Goal: Information Seeking & Learning: Learn about a topic

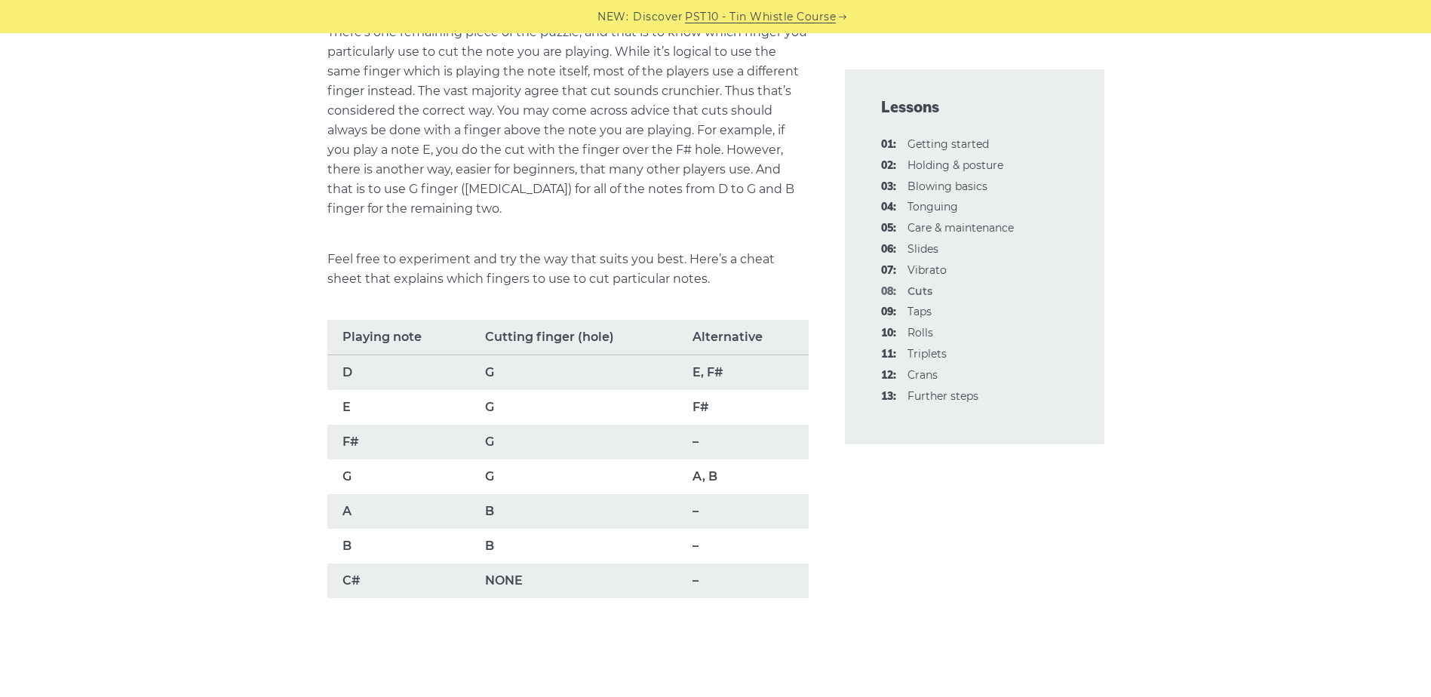
scroll to position [905, 0]
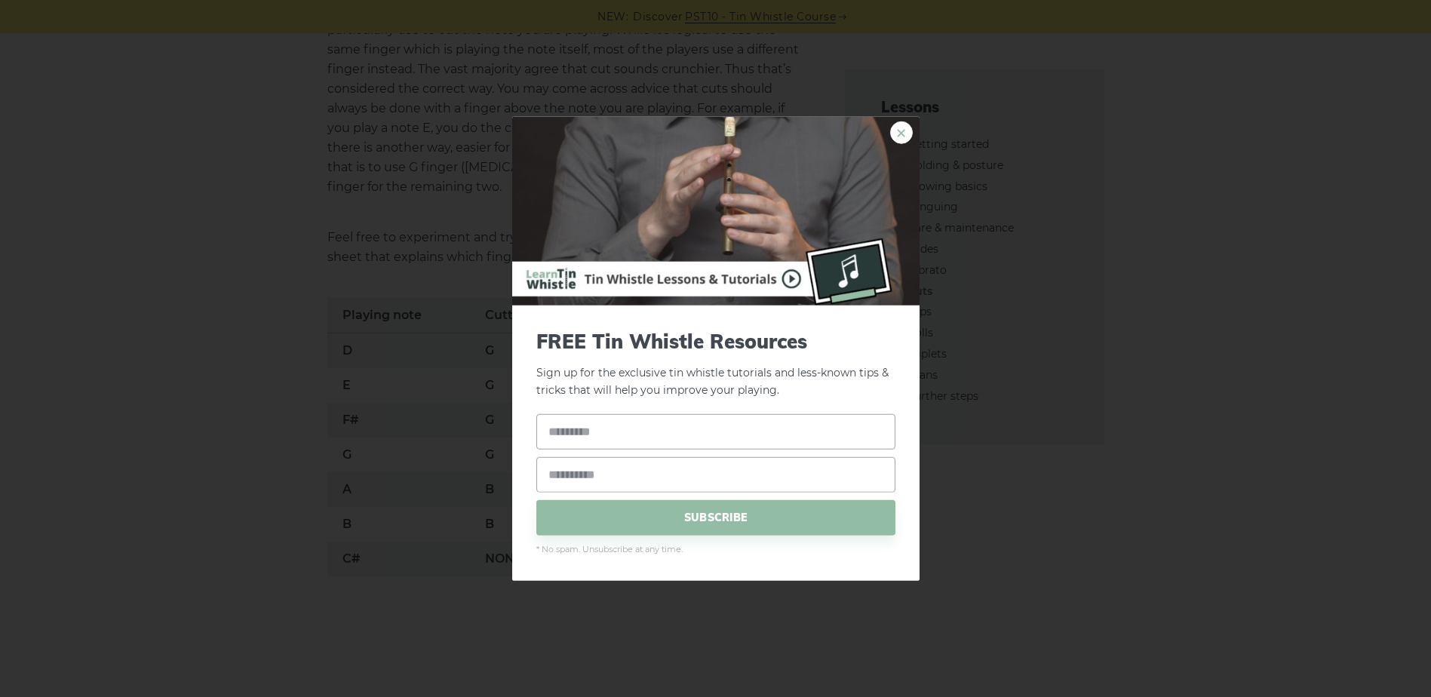
click at [899, 130] on link "×" at bounding box center [901, 132] width 23 height 23
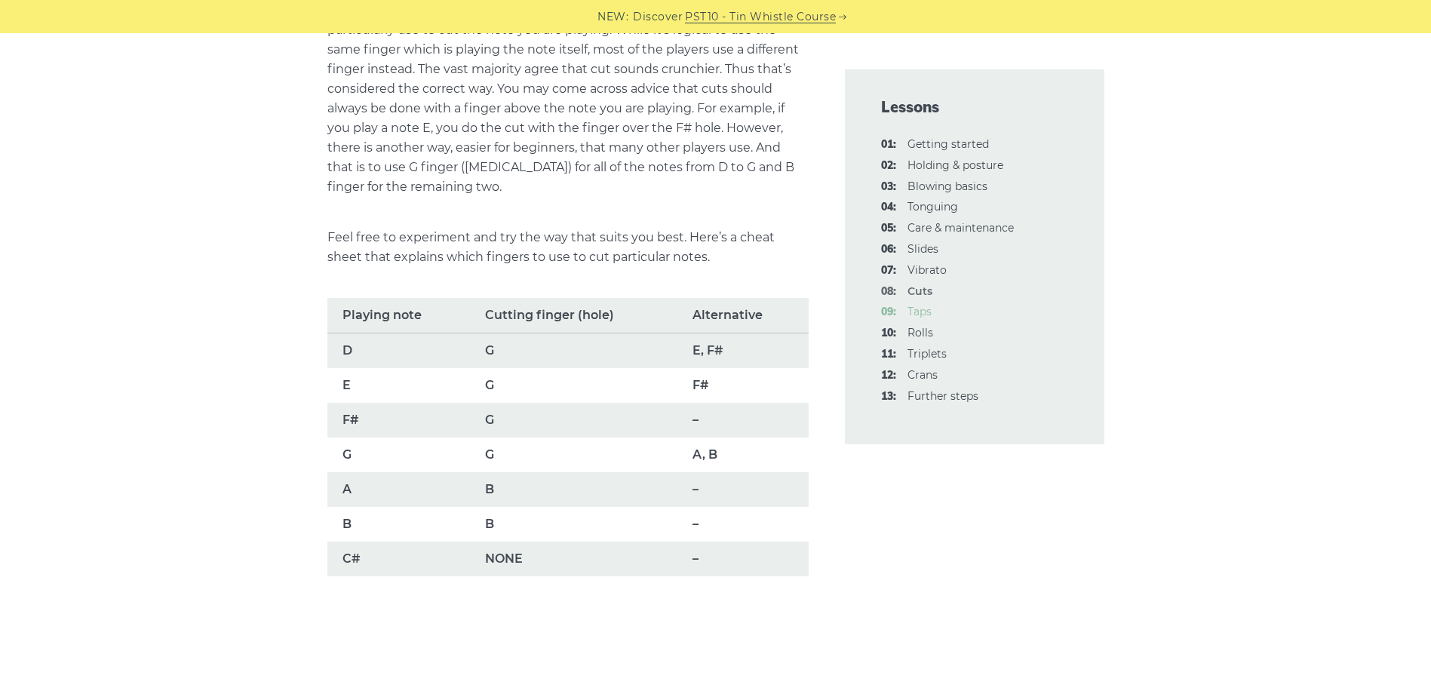
click at [890, 305] on span "09:" at bounding box center [888, 312] width 15 height 18
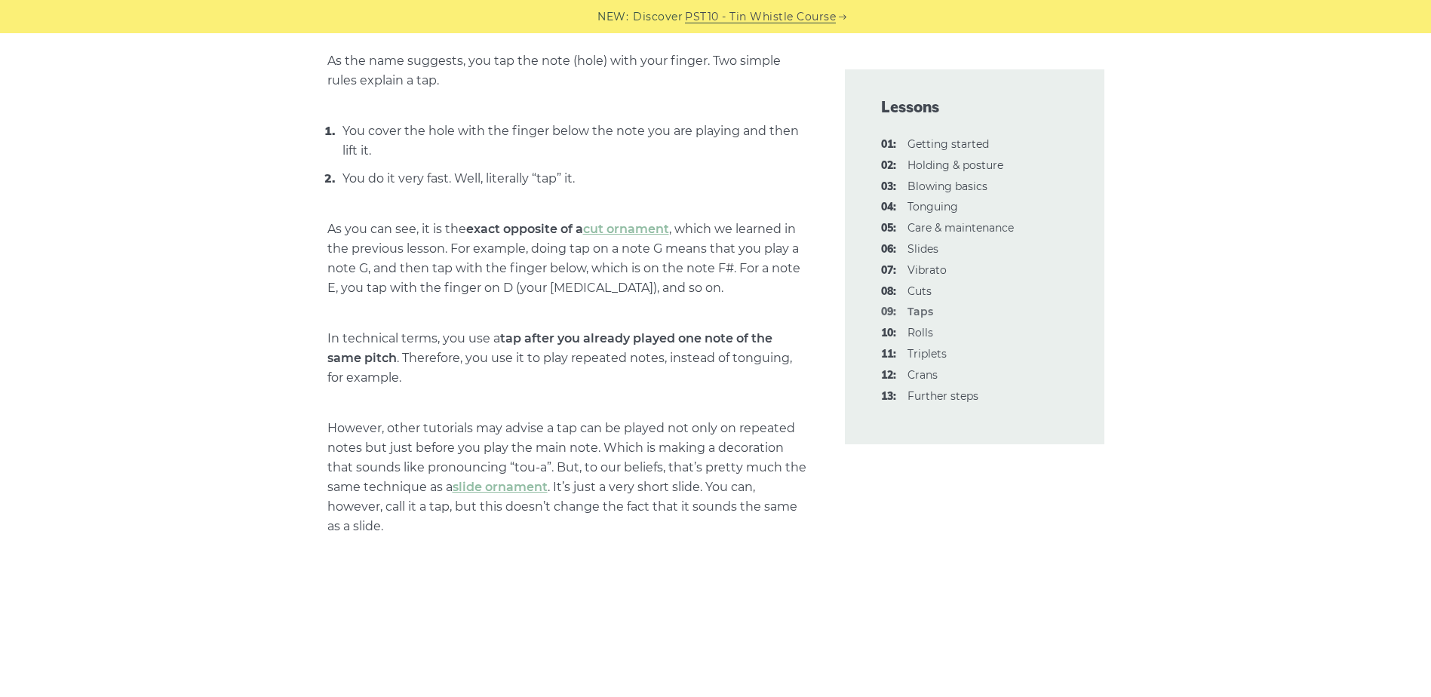
scroll to position [603, 0]
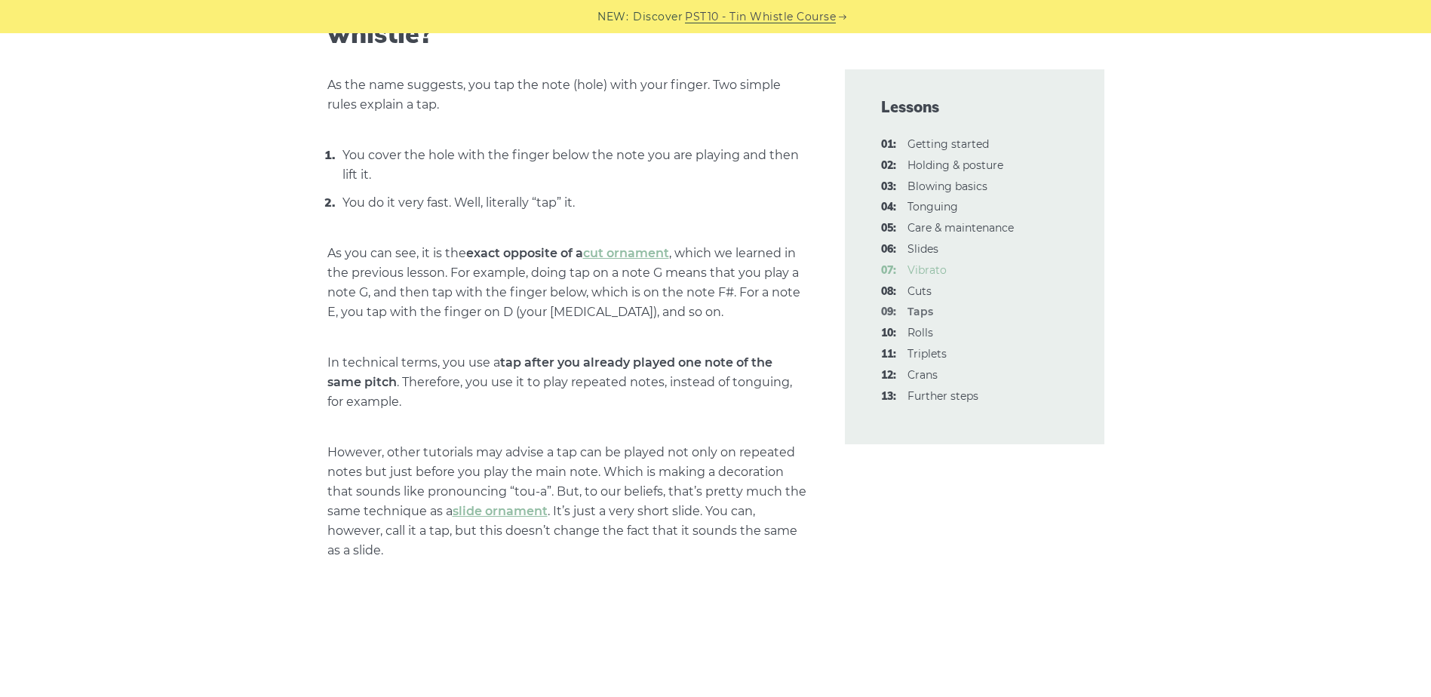
click at [930, 264] on link "07: Vibrato" at bounding box center [926, 270] width 39 height 14
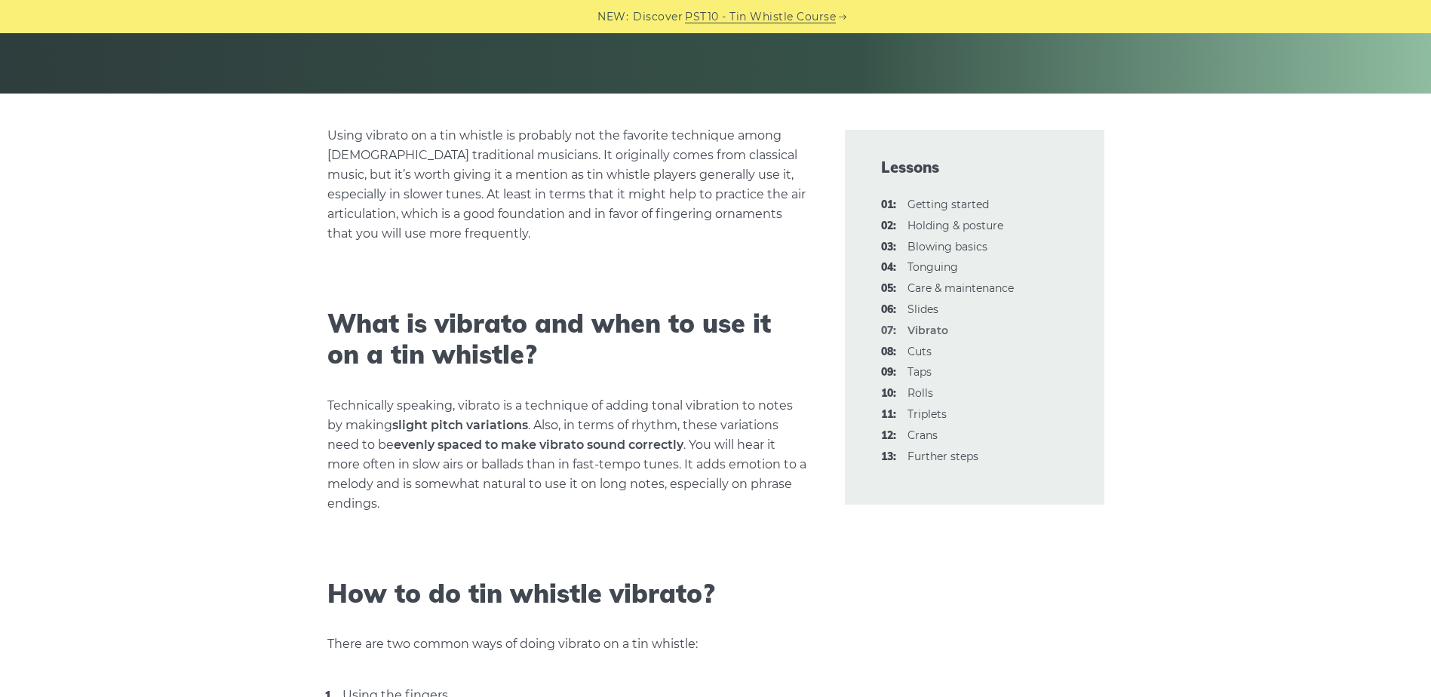
scroll to position [302, 0]
click at [924, 389] on link "10: Rolls" at bounding box center [920, 394] width 26 height 14
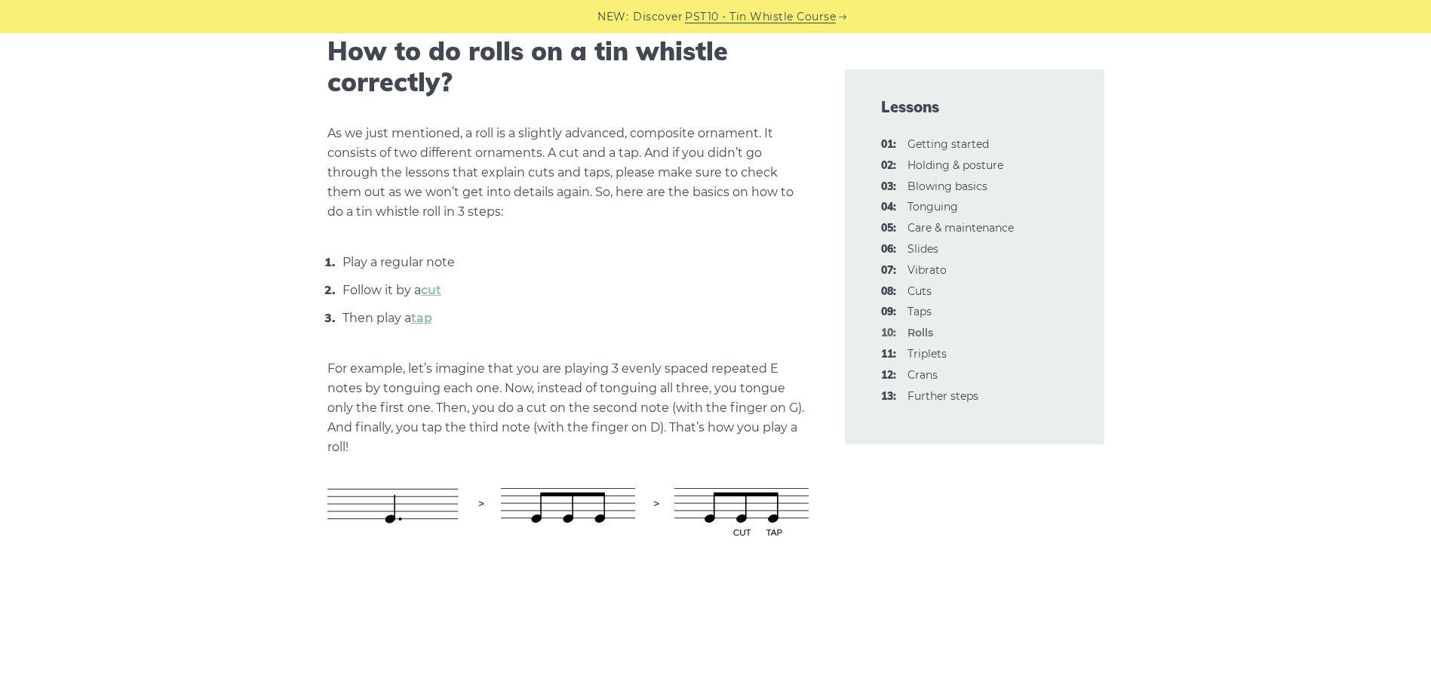
scroll to position [603, 0]
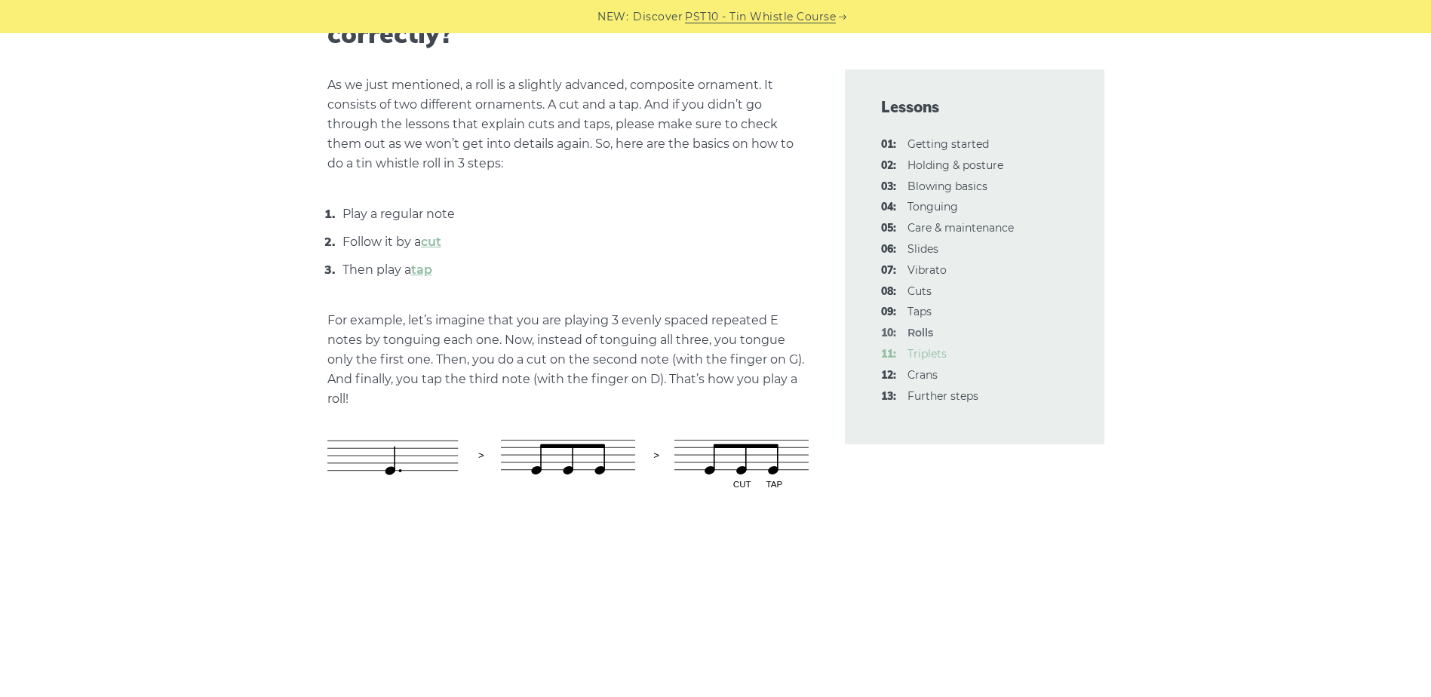
click at [916, 352] on link "11: Triplets" at bounding box center [926, 354] width 39 height 14
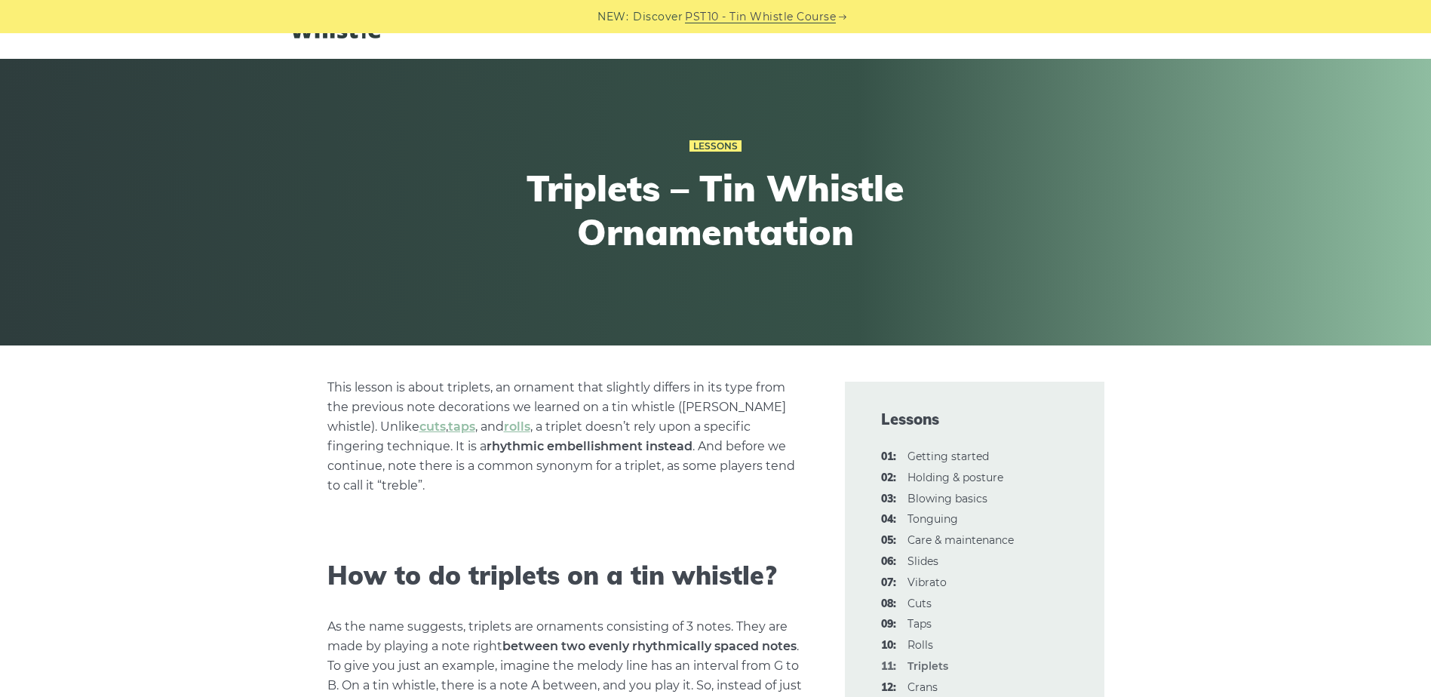
scroll to position [528, 0]
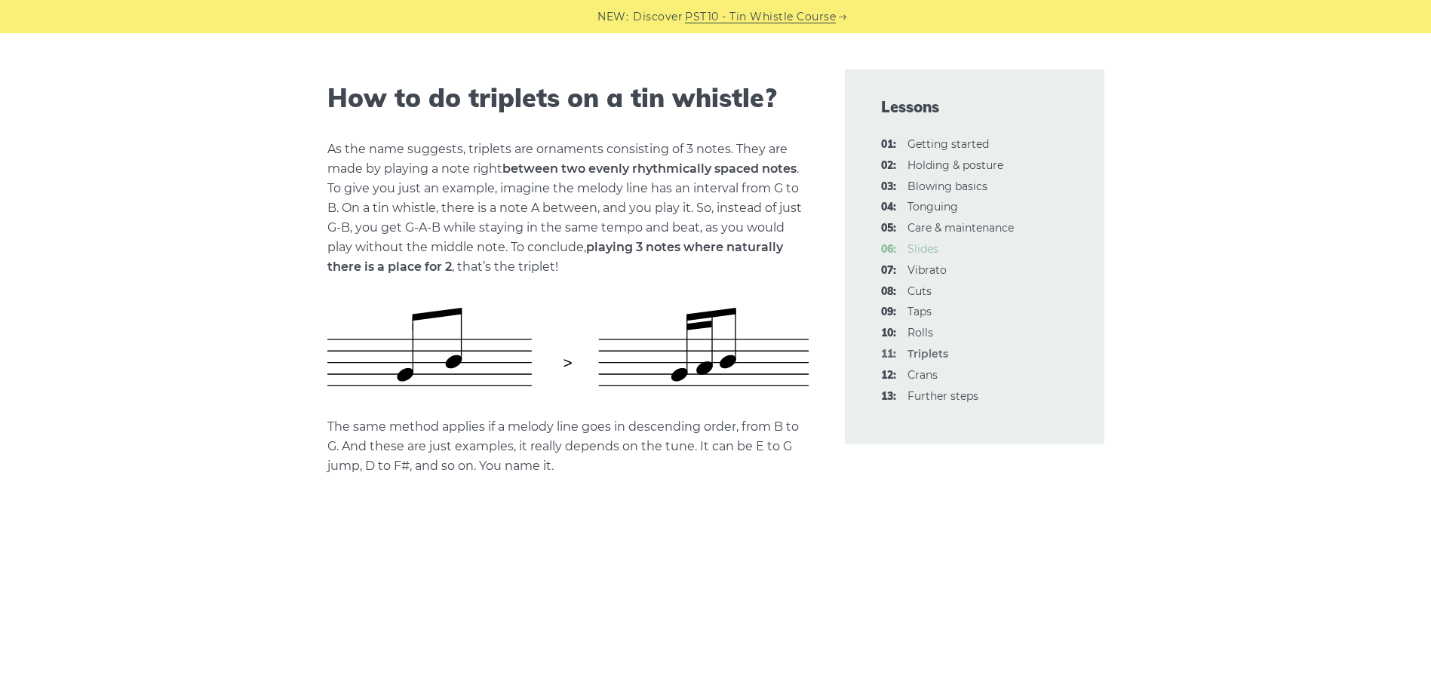
click at [932, 246] on link "06: Slides" at bounding box center [922, 249] width 31 height 14
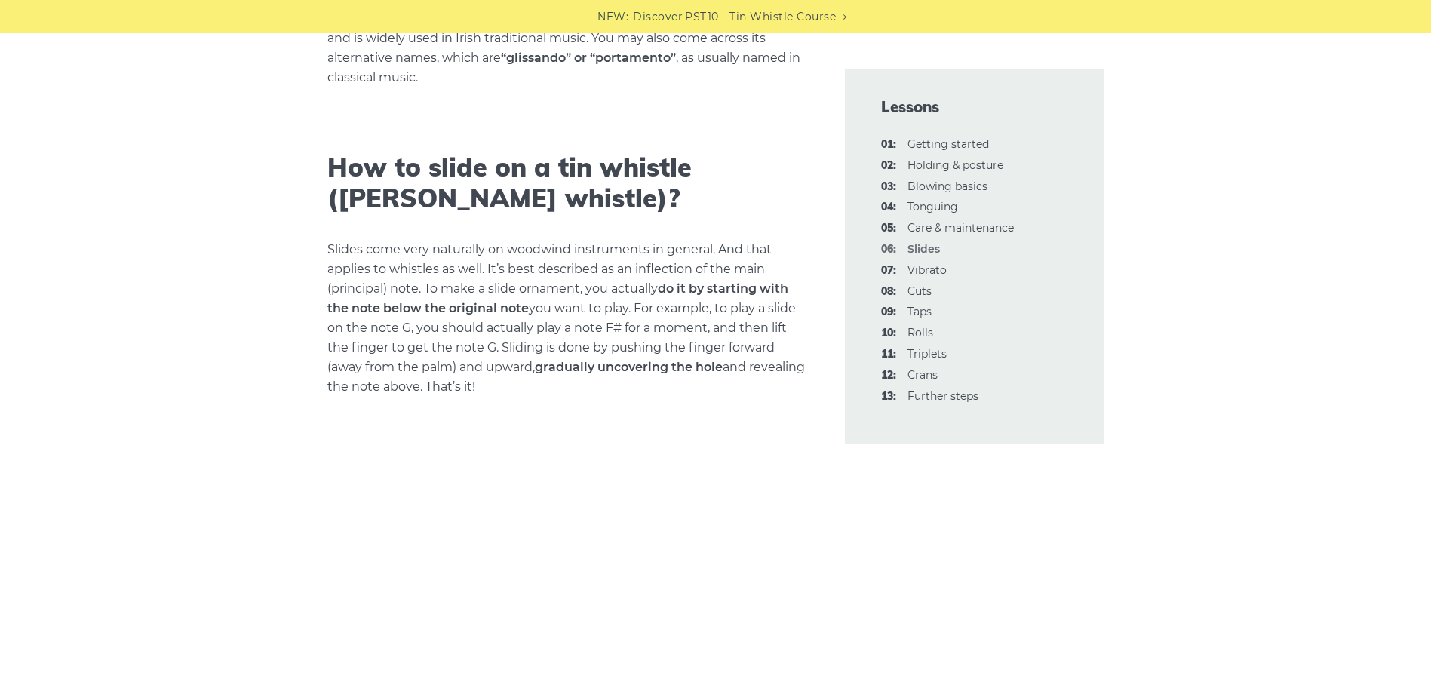
scroll to position [452, 0]
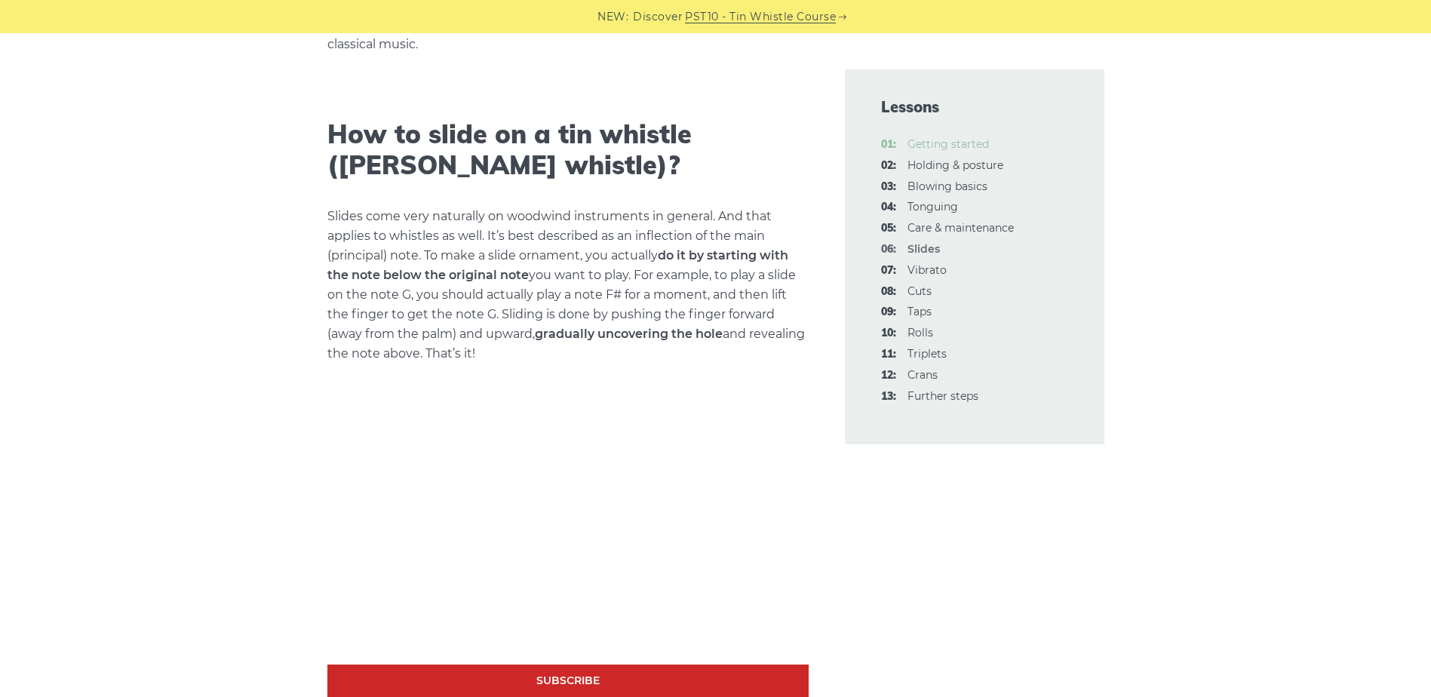
click at [947, 140] on link "01: Getting started" at bounding box center [947, 144] width 81 height 14
